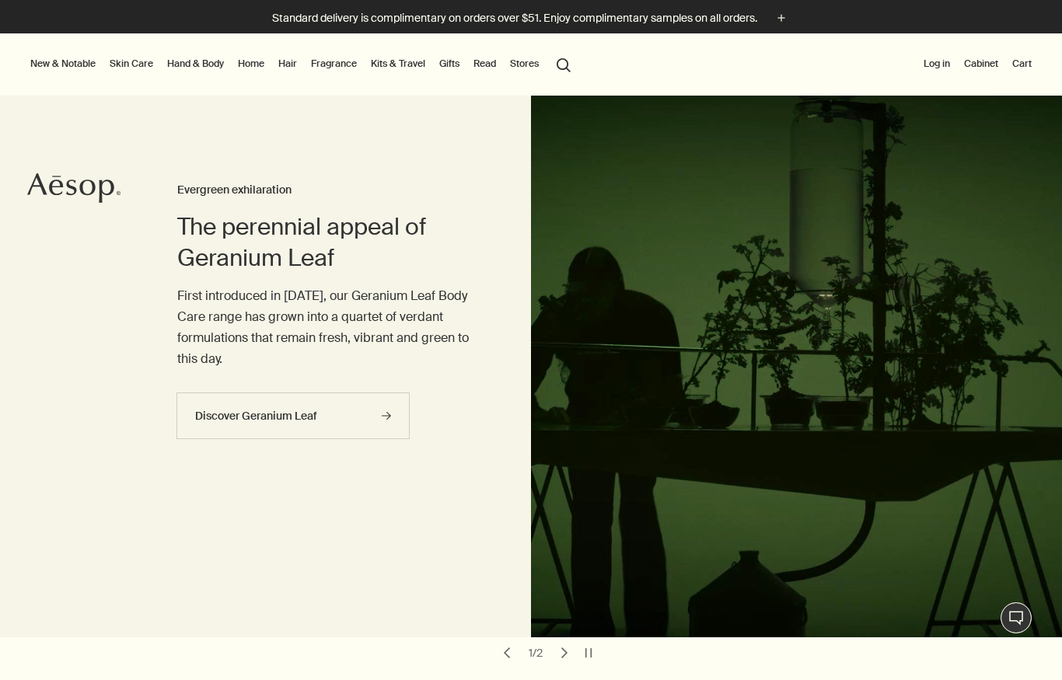
click at [134, 59] on link "Skin Care" at bounding box center [131, 63] width 50 height 19
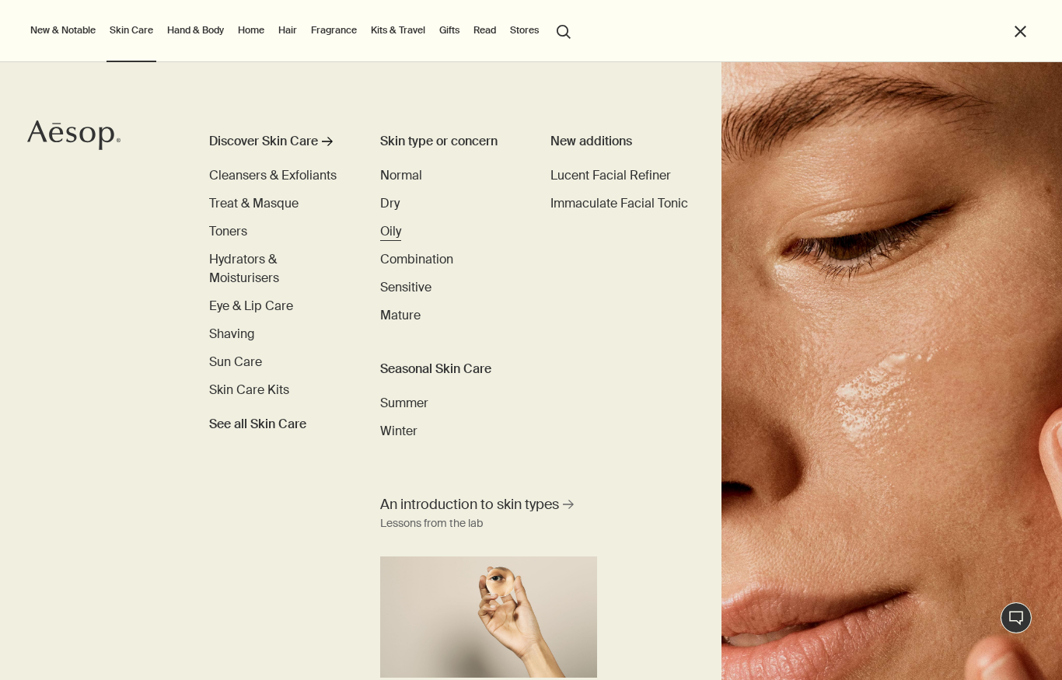
click at [388, 227] on span "Oily" at bounding box center [390, 231] width 21 height 16
click at [201, 551] on div "Discover Skin Care rightArrow Cleansers & Exfoliants Treat & Masque Toners Hydr…" at bounding box center [531, 371] width 1062 height 618
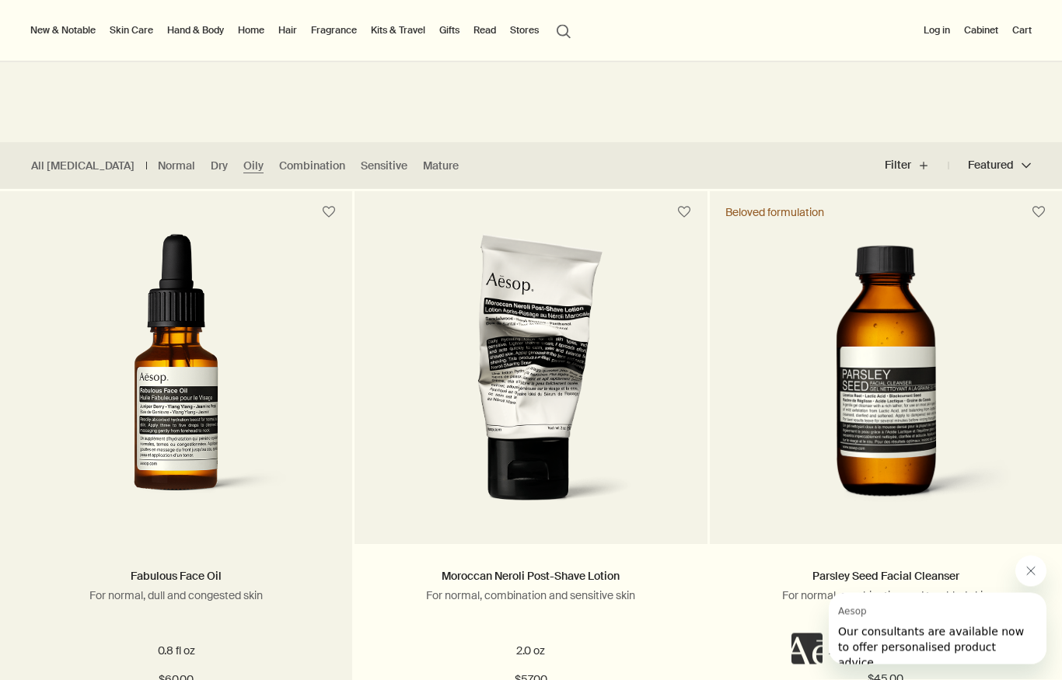
scroll to position [303, 0]
click at [173, 458] on img at bounding box center [176, 377] width 295 height 288
click at [190, 582] on link "Fabulous Face Oil" at bounding box center [176, 576] width 91 height 14
click at [153, 450] on img at bounding box center [176, 377] width 295 height 288
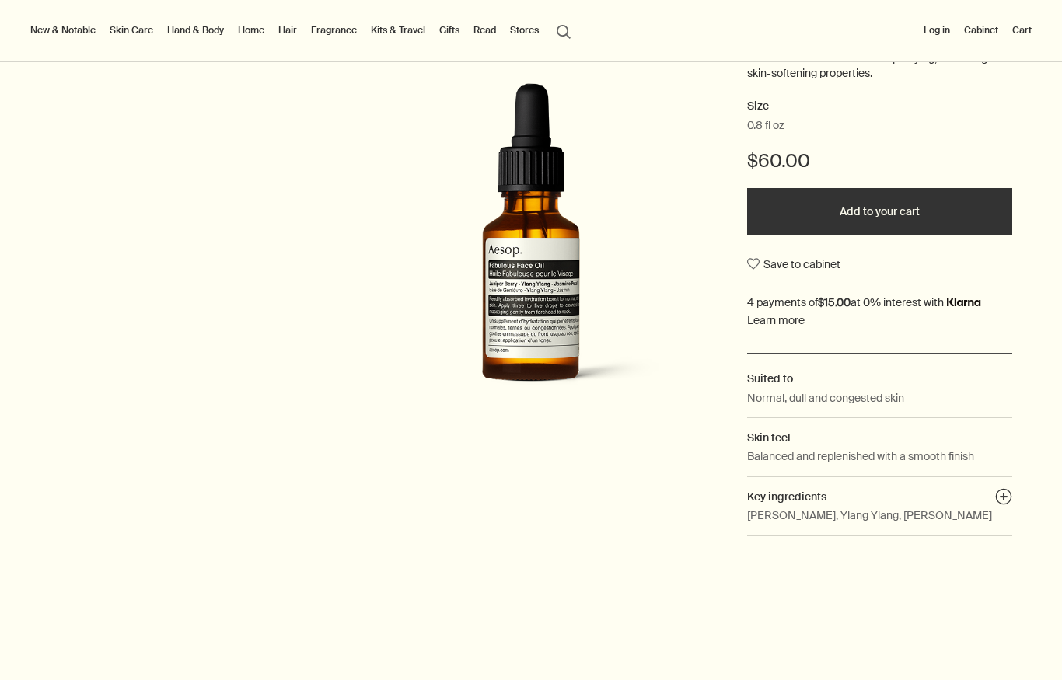
scroll to position [192, 0]
